Goal: Task Accomplishment & Management: Use online tool/utility

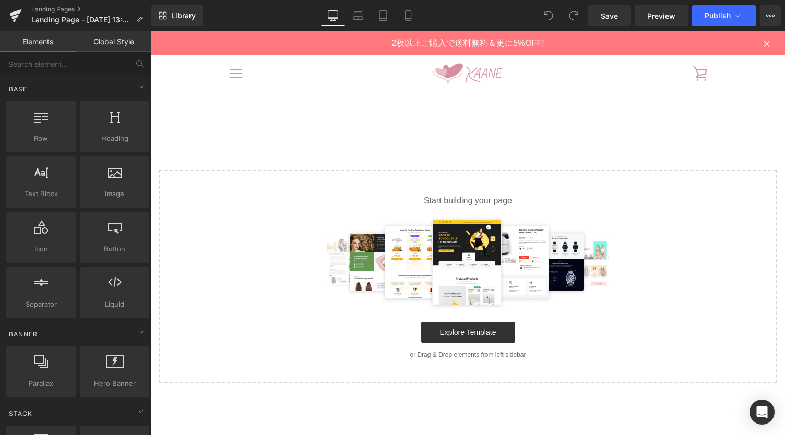
click at [112, 52] on link "Global Style" at bounding box center [114, 41] width 76 height 21
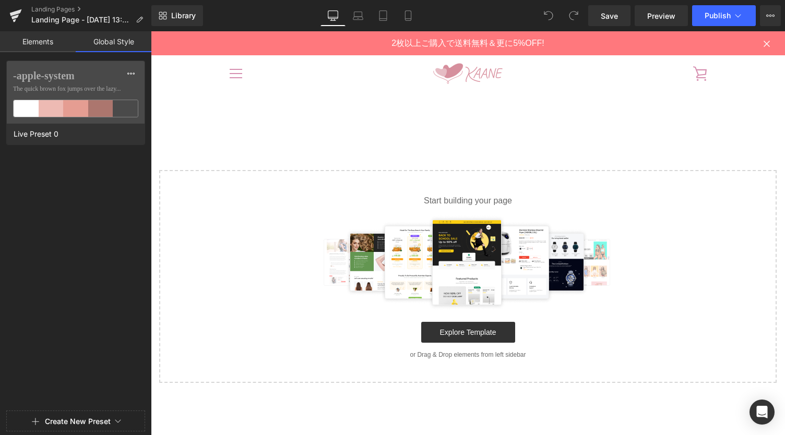
click at [55, 47] on link "Elements" at bounding box center [38, 41] width 76 height 21
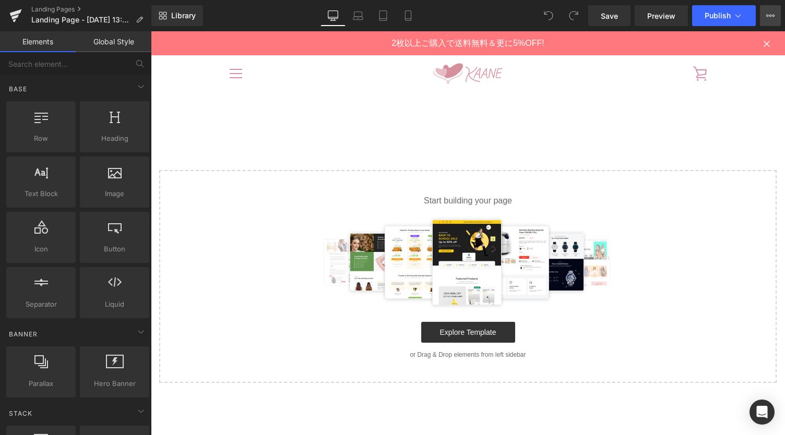
click at [776, 18] on button "View Live Page View with current Template Save Template to Library Schedule Pub…" at bounding box center [770, 15] width 21 height 21
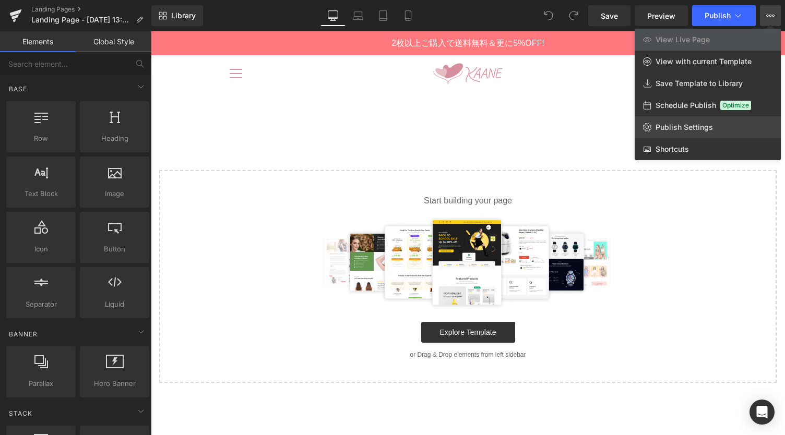
click at [659, 130] on span "Publish Settings" at bounding box center [683, 127] width 57 height 9
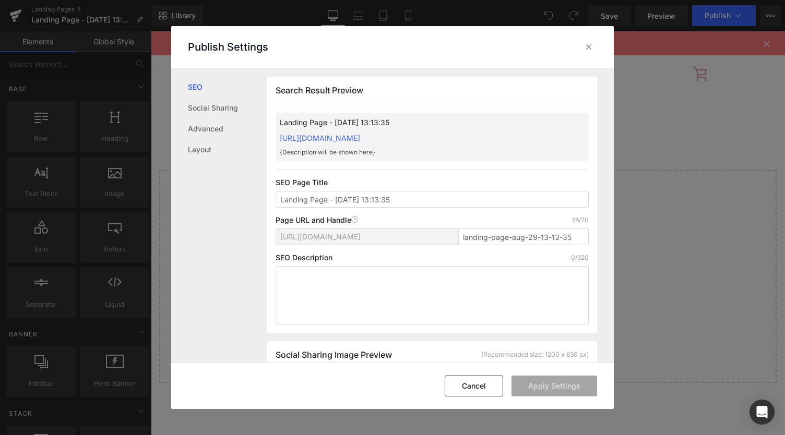
click at [327, 238] on span "[URL][DOMAIN_NAME]" at bounding box center [320, 237] width 80 height 8
click at [433, 238] on div "[URL][DOMAIN_NAME]" at bounding box center [367, 237] width 174 height 16
click at [474, 238] on input "landing-page-aug-29-13-13-35" at bounding box center [523, 236] width 130 height 17
click at [344, 235] on span "[URL][DOMAIN_NAME]" at bounding box center [320, 237] width 80 height 8
click at [471, 239] on input "landing-page-aug-29-13-13-35" at bounding box center [523, 236] width 130 height 17
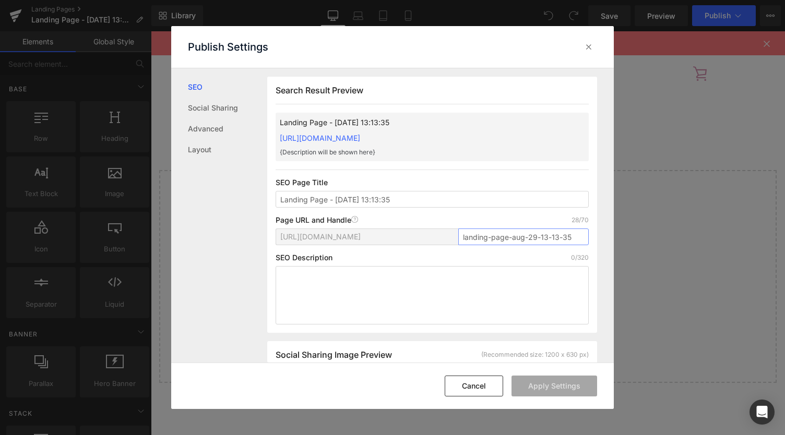
paste input "wash-about"
type input "wash-about"
click at [535, 391] on button "Apply Settings" at bounding box center [554, 386] width 86 height 21
click at [591, 43] on icon at bounding box center [588, 47] width 10 height 10
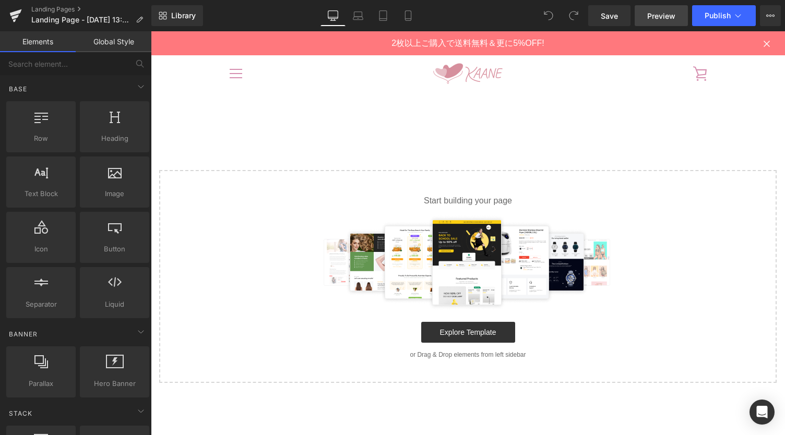
click at [654, 19] on span "Preview" at bounding box center [661, 15] width 28 height 11
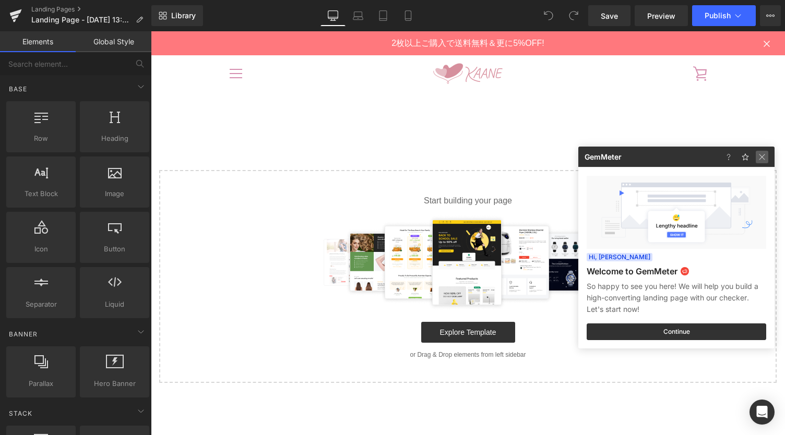
click at [758, 156] on img at bounding box center [761, 157] width 13 height 13
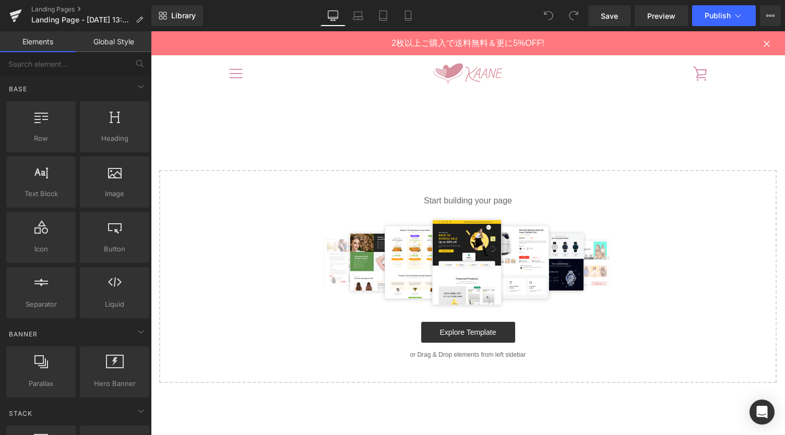
click at [240, 114] on div "Select your layout" at bounding box center [468, 374] width 634 height 565
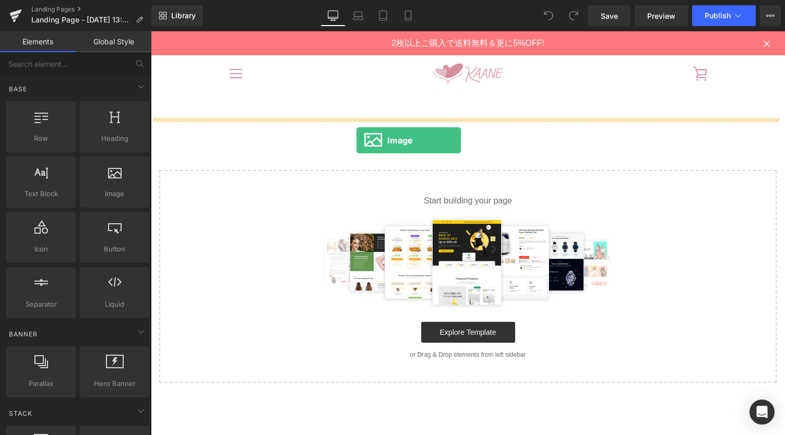
drag, startPoint x: 236, startPoint y: 142, endPoint x: 356, endPoint y: 140, distance: 120.5
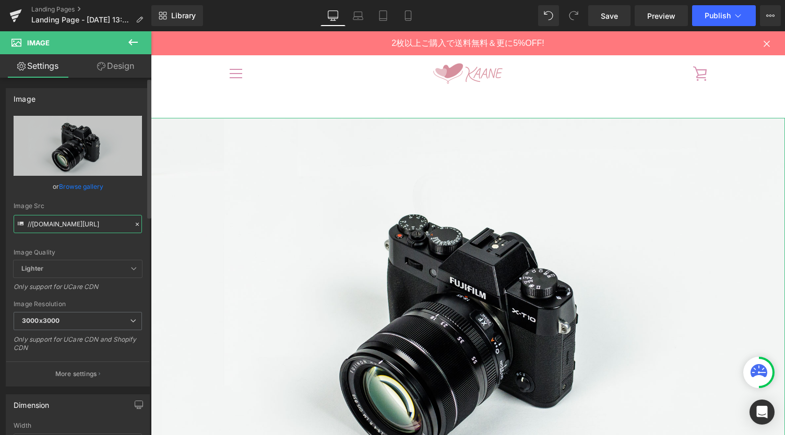
click at [80, 215] on input "//[DOMAIN_NAME][URL]" at bounding box center [78, 224] width 128 height 18
paste input "[URL][DOMAIN_NAME]"
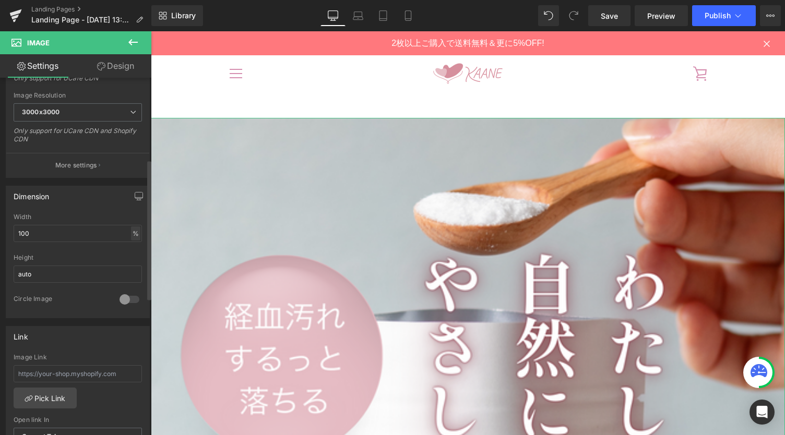
type input "[URL][DOMAIN_NAME]"
click at [133, 232] on div "%" at bounding box center [135, 233] width 9 height 14
click at [128, 258] on li "px" at bounding box center [134, 264] width 13 height 15
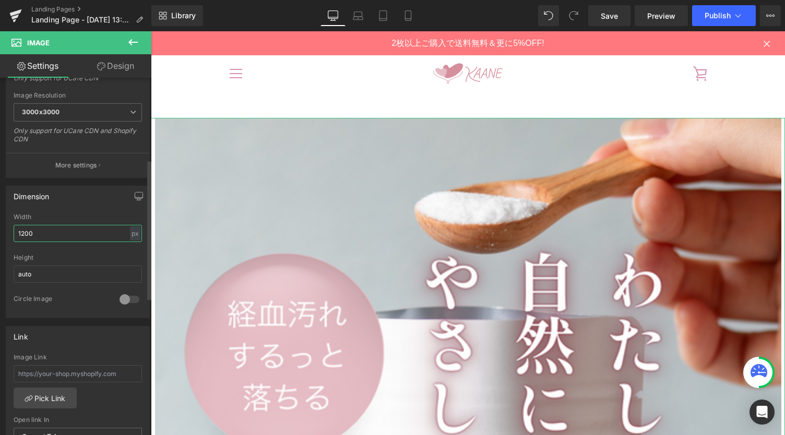
drag, startPoint x: 39, startPoint y: 234, endPoint x: 0, endPoint y: 233, distance: 38.6
click at [0, 231] on div "Dimension 1200px Width [DATE] px % px auto Height auto 0 Circle Image" at bounding box center [78, 248] width 156 height 140
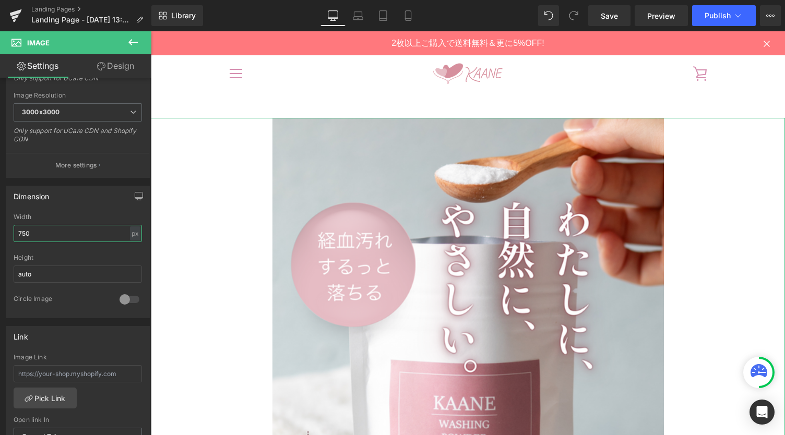
type input "750"
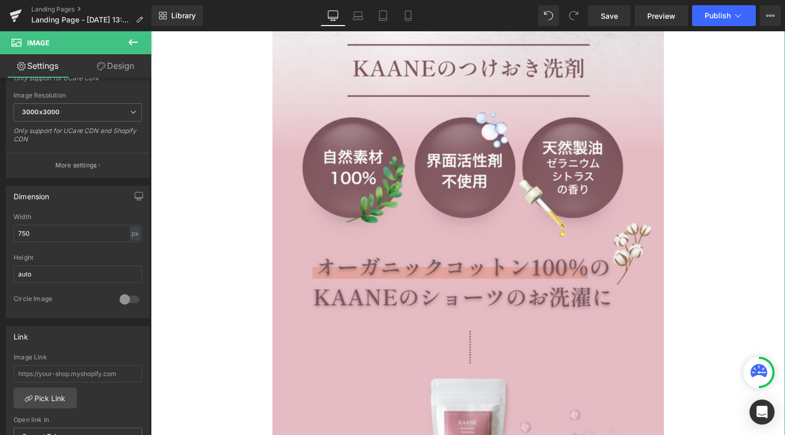
scroll to position [626, 0]
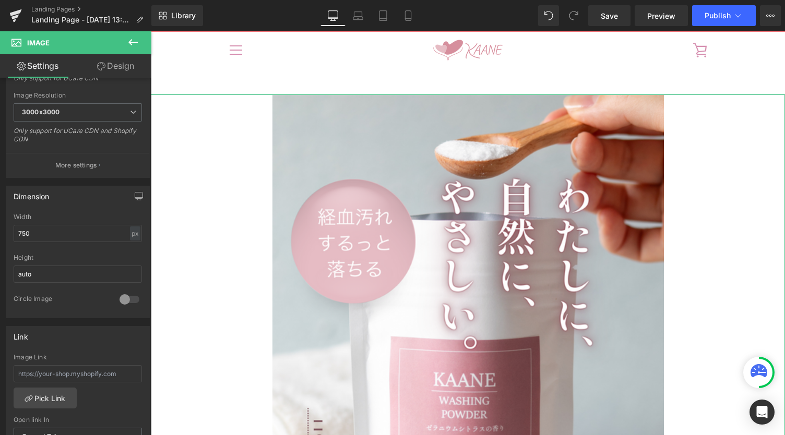
scroll to position [0, 0]
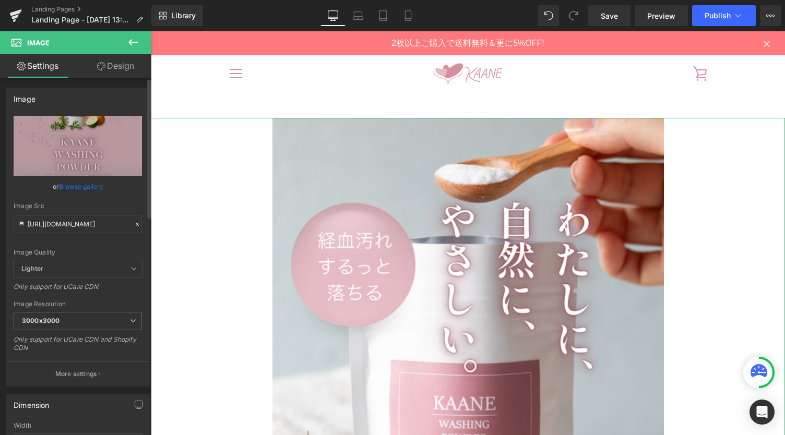
click at [115, 273] on span "Lighter" at bounding box center [78, 268] width 128 height 17
click at [130, 267] on icon at bounding box center [133, 269] width 6 height 6
click at [130, 321] on icon at bounding box center [133, 321] width 6 height 6
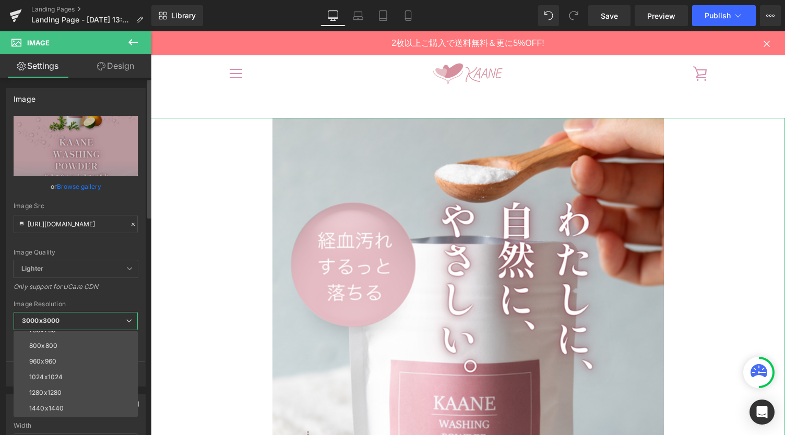
scroll to position [149, 0]
click at [129, 315] on span "3000x3000" at bounding box center [76, 321] width 124 height 18
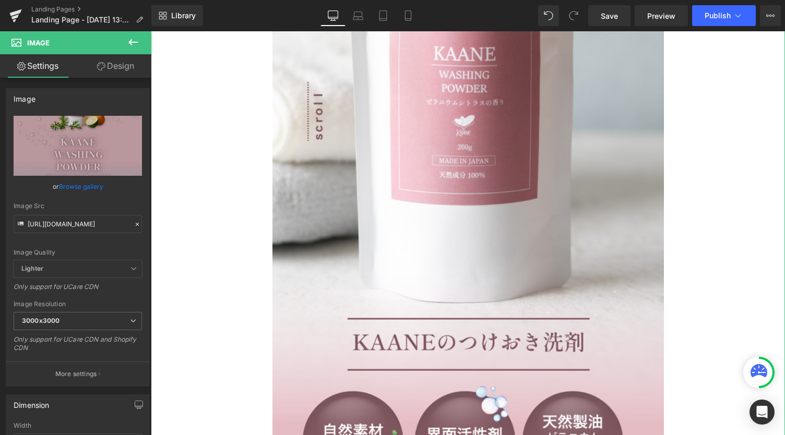
scroll to position [417, 0]
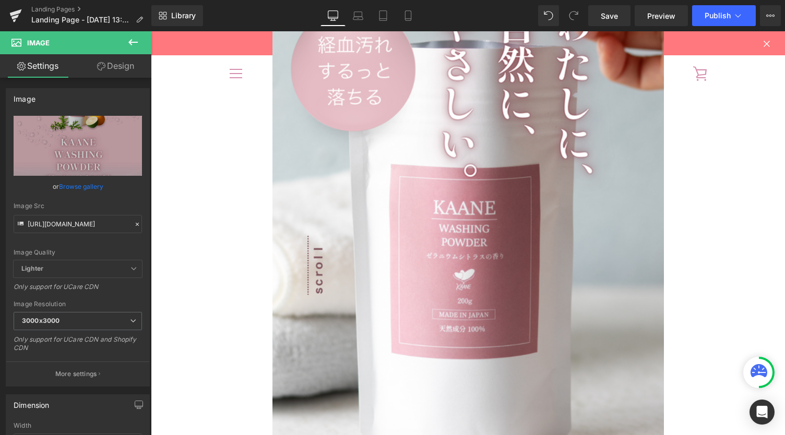
scroll to position [0, 0]
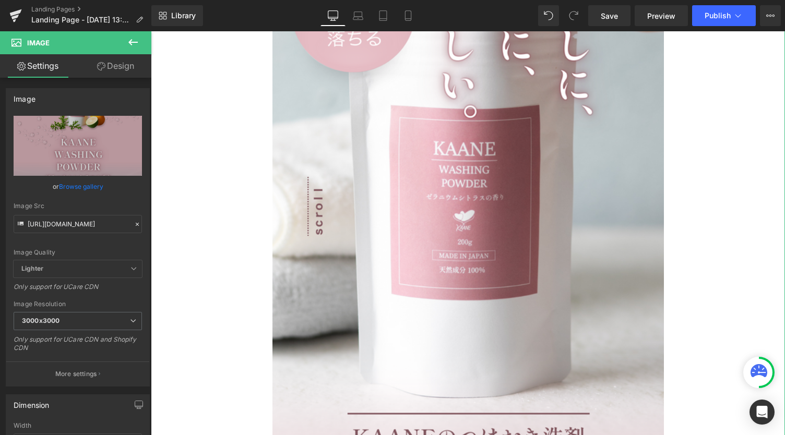
scroll to position [278, 0]
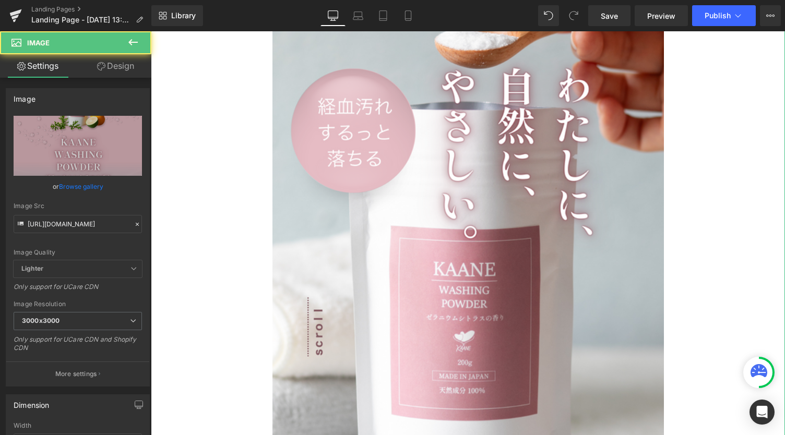
scroll to position [0, 0]
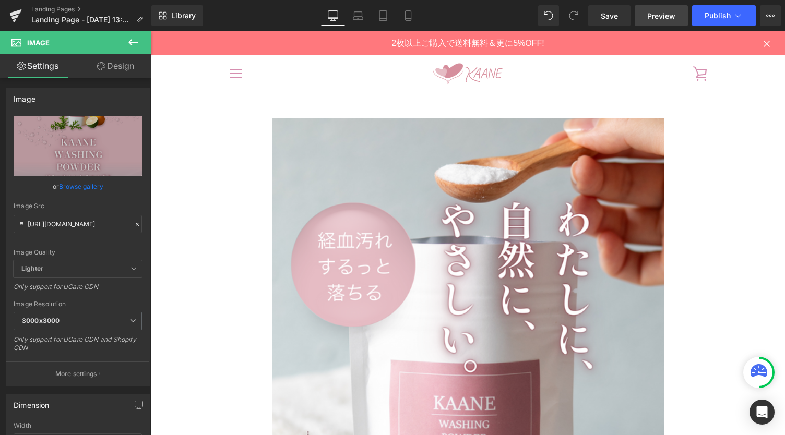
click at [660, 15] on span "Preview" at bounding box center [661, 15] width 28 height 11
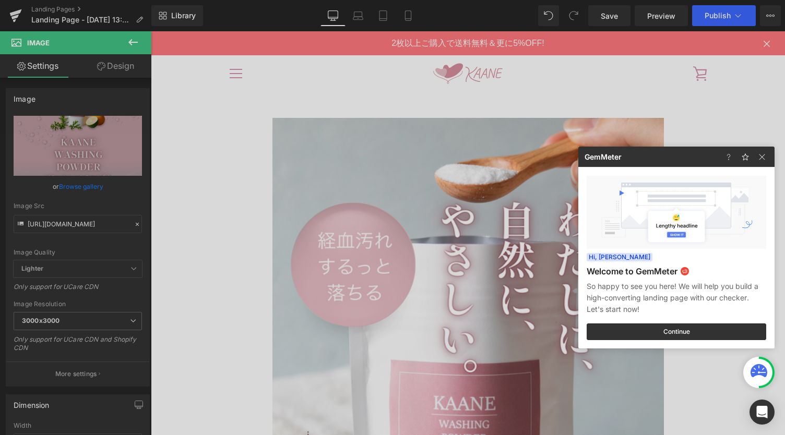
click at [191, 147] on div at bounding box center [392, 217] width 785 height 435
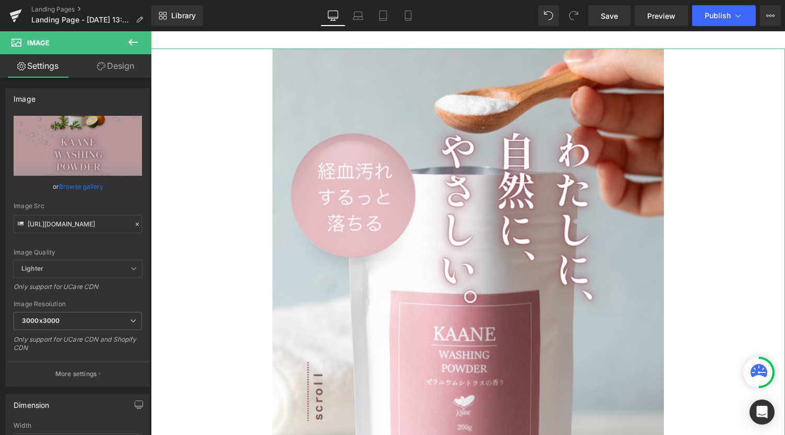
scroll to position [139, 0]
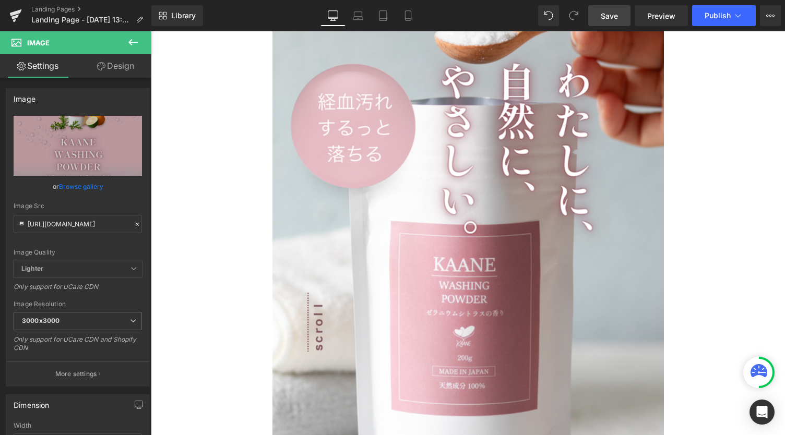
click at [620, 17] on link "Save" at bounding box center [609, 15] width 42 height 21
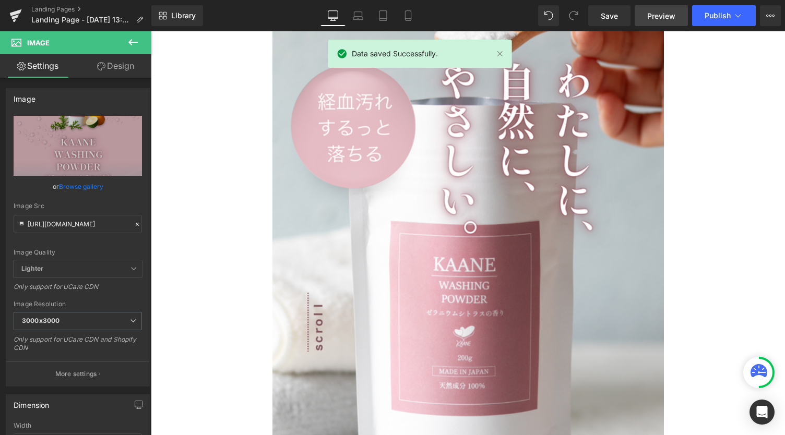
click at [665, 18] on span "Preview" at bounding box center [661, 15] width 28 height 11
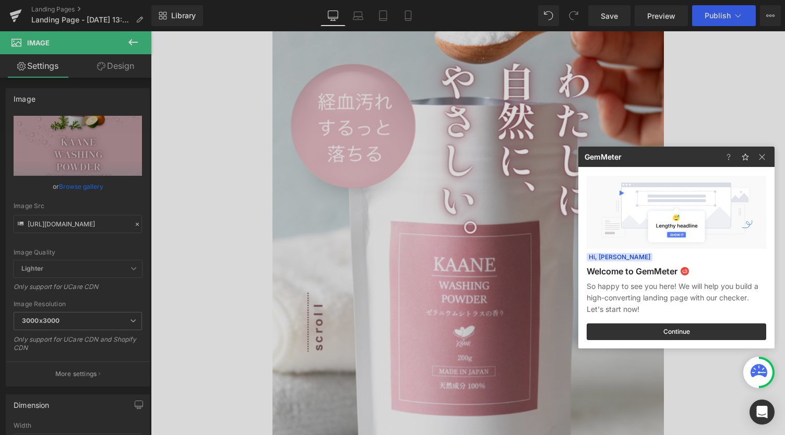
click at [701, 111] on div at bounding box center [392, 217] width 785 height 435
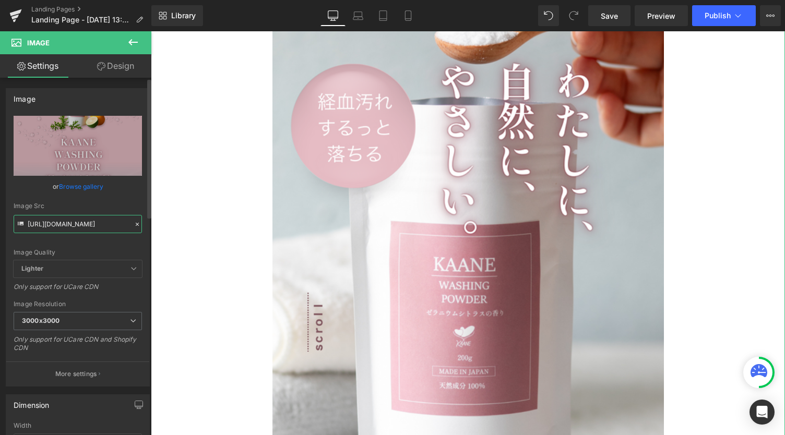
click at [64, 221] on input "[URL][DOMAIN_NAME]" at bounding box center [78, 224] width 128 height 18
paste input "1.png?v=1756441745"
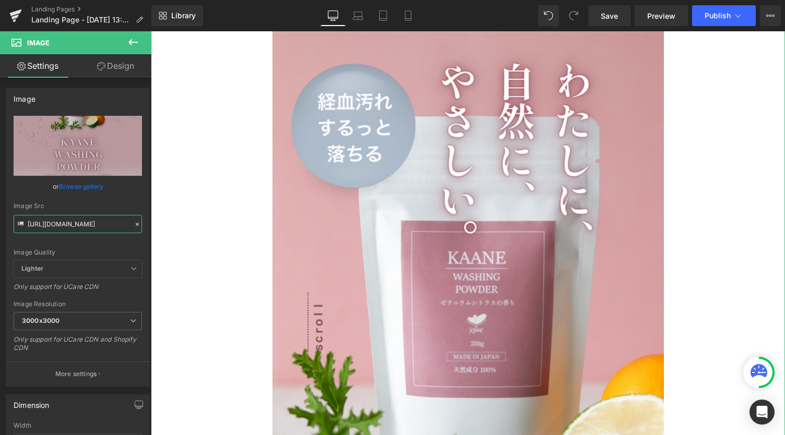
type input "[URL][DOMAIN_NAME]"
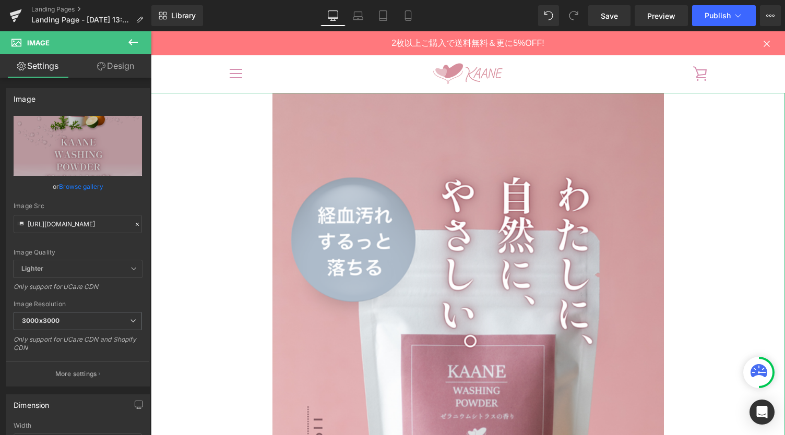
scroll to position [0, 0]
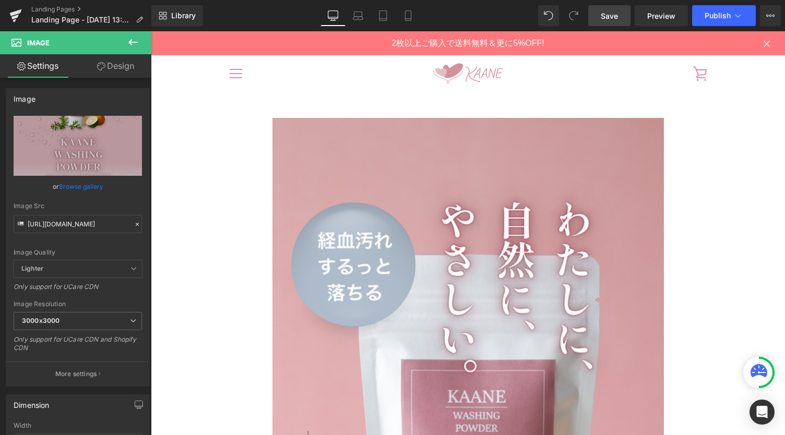
click at [614, 15] on span "Save" at bounding box center [608, 15] width 17 height 11
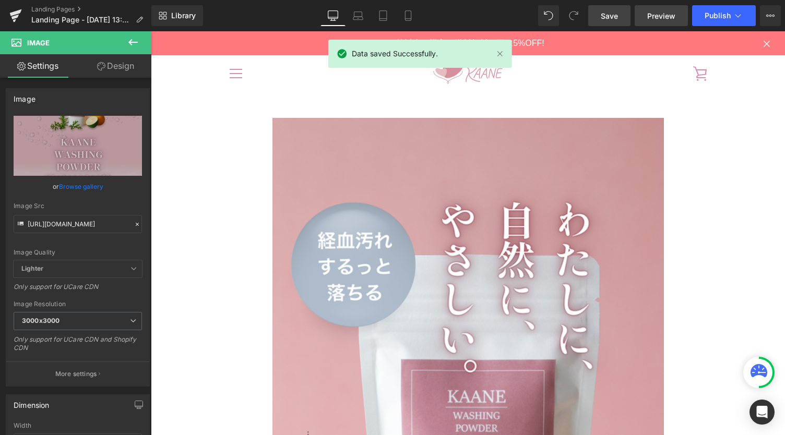
click at [672, 20] on span "Preview" at bounding box center [661, 15] width 28 height 11
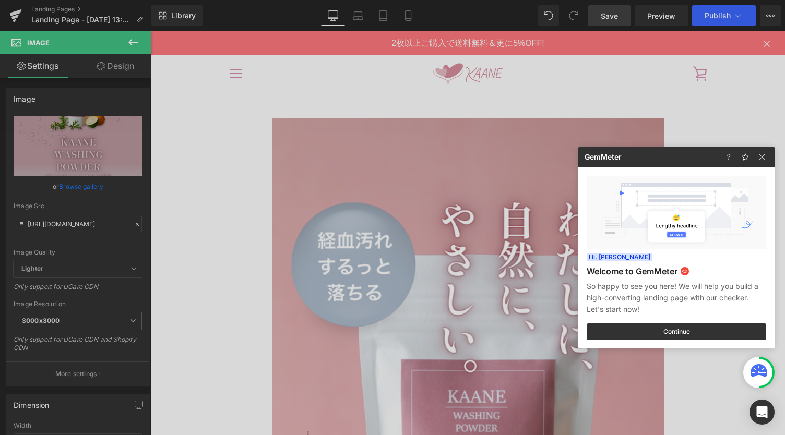
click at [138, 20] on div at bounding box center [392, 217] width 785 height 435
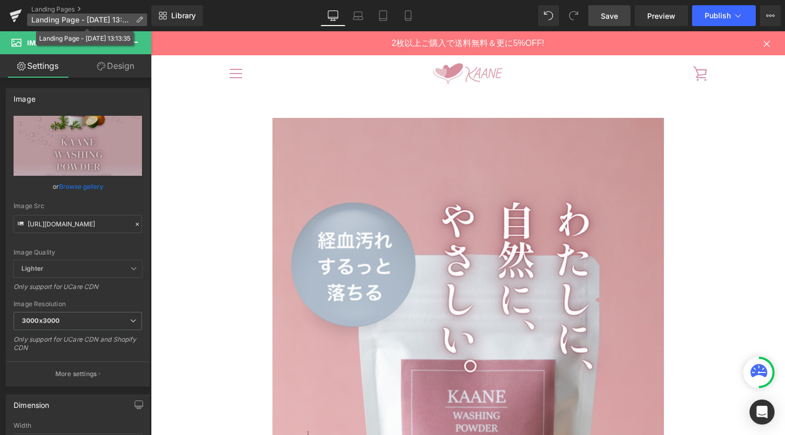
click at [138, 20] on icon at bounding box center [139, 19] width 7 height 7
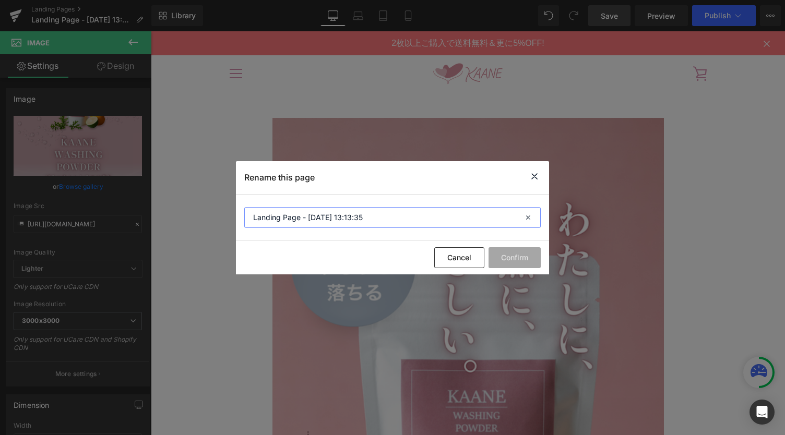
drag, startPoint x: 374, startPoint y: 218, endPoint x: 206, endPoint y: 211, distance: 167.6
click at [206, 210] on div "Rename this page Landing Page - [DATE] 13:13:35 Cancel Confirm" at bounding box center [392, 217] width 785 height 435
type input "s"
type input "洗剤ページ"
click at [514, 267] on button "Confirm" at bounding box center [514, 257] width 52 height 21
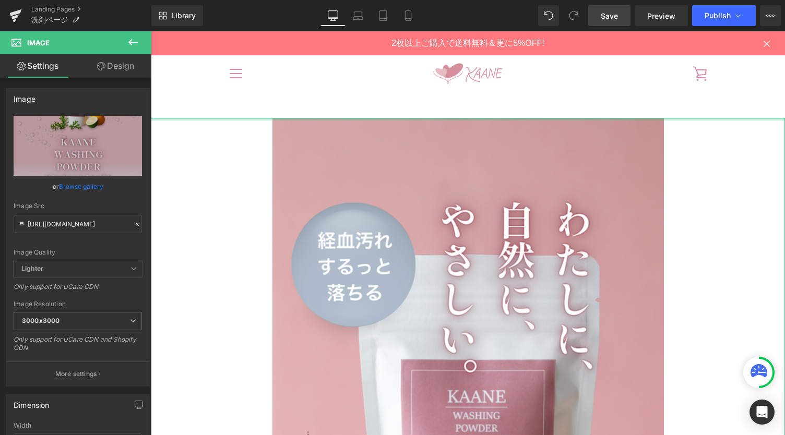
click at [223, 118] on div at bounding box center [468, 119] width 634 height 3
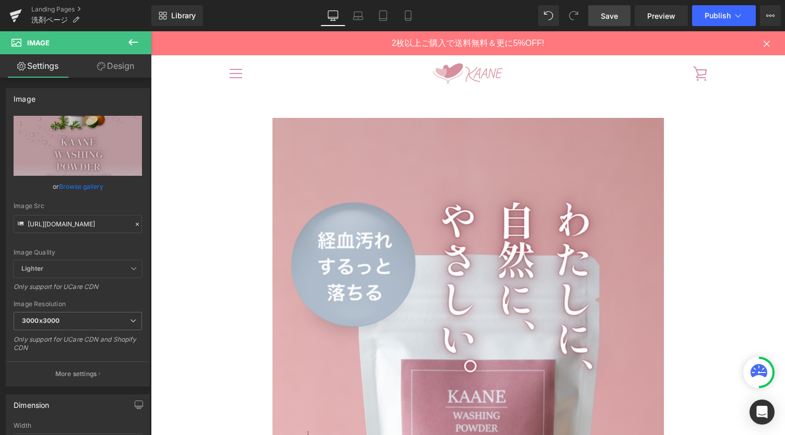
click at [597, 16] on link "Save" at bounding box center [609, 15] width 42 height 21
click at [763, 17] on button "View Live Page View with current Template Save Template to Library Schedule Pub…" at bounding box center [770, 15] width 21 height 21
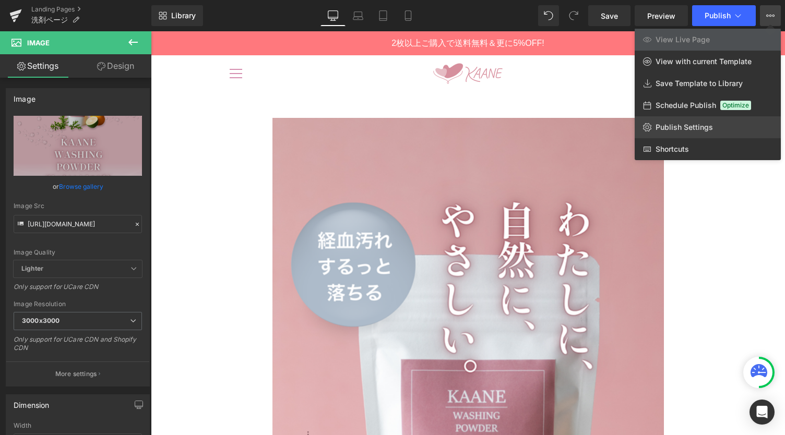
click at [716, 131] on link "Publish Settings" at bounding box center [707, 127] width 146 height 22
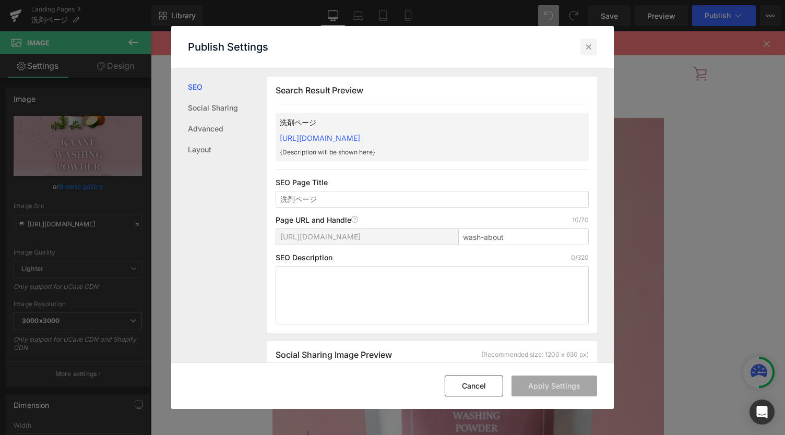
click at [588, 46] on icon at bounding box center [588, 47] width 10 height 10
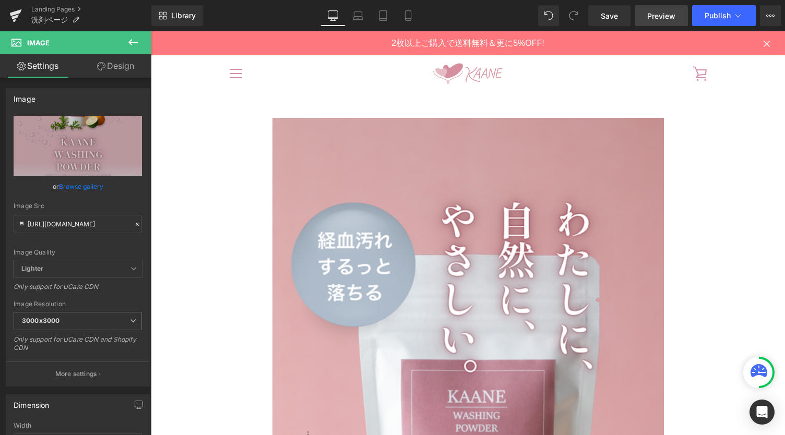
click at [670, 16] on span "Preview" at bounding box center [661, 15] width 28 height 11
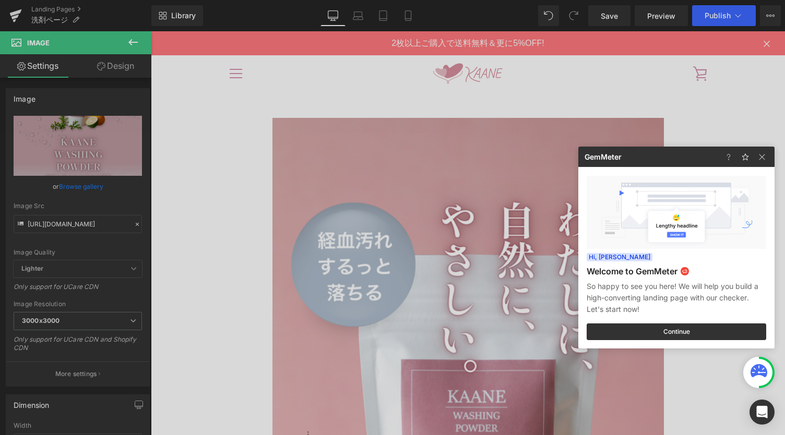
click at [713, 113] on div at bounding box center [392, 217] width 785 height 435
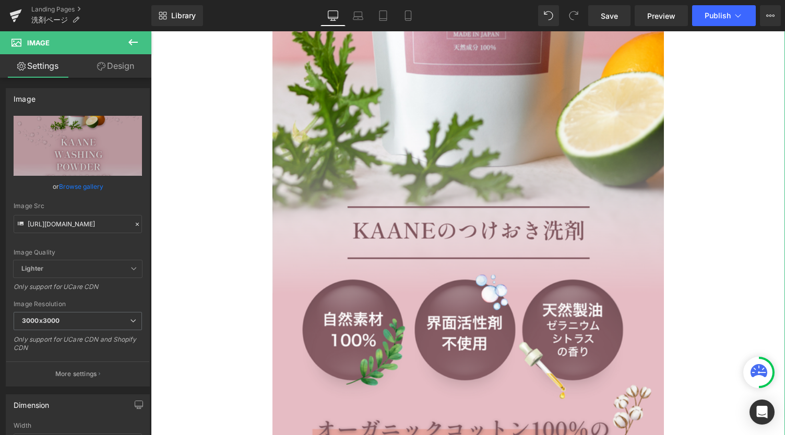
scroll to position [487, 0]
